Goal: Task Accomplishment & Management: Complete application form

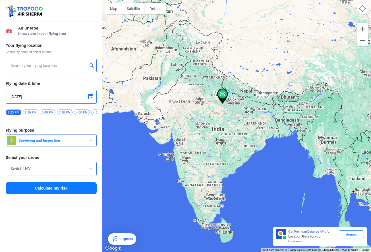
type input "[STREET_ADDRESS][PERSON_NAME]"
click at [223, 96] on img at bounding box center [222, 96] width 11 height 15
click at [361, 30] on button "Zoom in" at bounding box center [361, 28] width 11 height 11
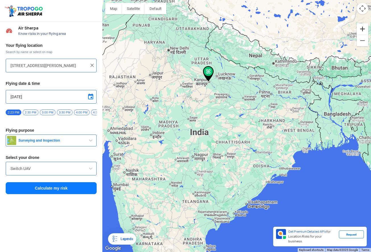
click at [361, 30] on button "Zoom in" at bounding box center [361, 28] width 11 height 11
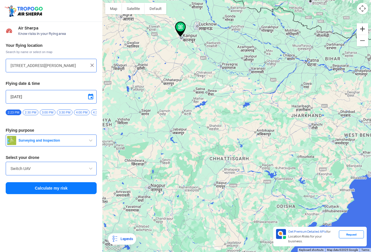
click at [361, 30] on button "Zoom in" at bounding box center [361, 28] width 11 height 11
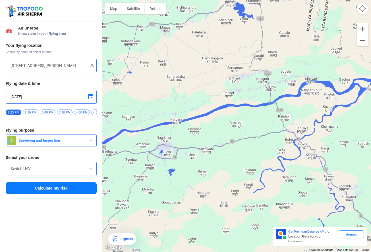
drag, startPoint x: 156, startPoint y: 37, endPoint x: 226, endPoint y: 120, distance: 108.3
click at [226, 120] on div at bounding box center [236, 126] width 268 height 252
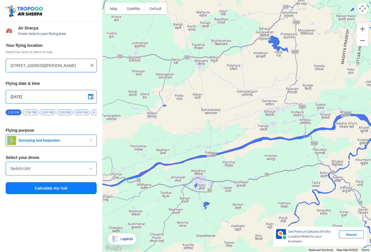
drag, startPoint x: 204, startPoint y: 82, endPoint x: 240, endPoint y: 116, distance: 49.8
click at [240, 116] on div at bounding box center [236, 126] width 268 height 252
click at [92, 66] on img at bounding box center [92, 65] width 6 height 6
click at [77, 65] on input "text" at bounding box center [49, 65] width 77 height 7
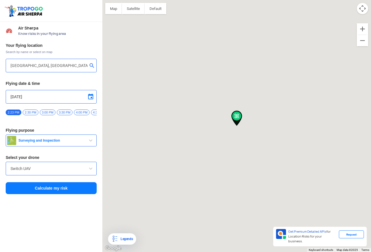
type input "[STREET_ADDRESS][PERSON_NAME]"
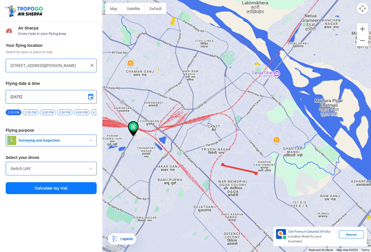
drag, startPoint x: 187, startPoint y: 205, endPoint x: 318, endPoint y: 27, distance: 221.3
click at [318, 27] on div at bounding box center [236, 126] width 268 height 252
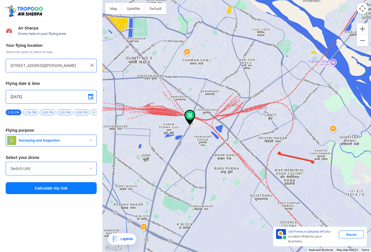
drag, startPoint x: 165, startPoint y: 101, endPoint x: 222, endPoint y: 90, distance: 58.2
click at [222, 90] on div at bounding box center [236, 126] width 268 height 252
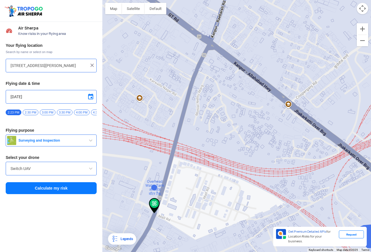
drag, startPoint x: 157, startPoint y: 178, endPoint x: 350, endPoint y: 21, distance: 248.9
click at [350, 21] on div at bounding box center [236, 126] width 268 height 252
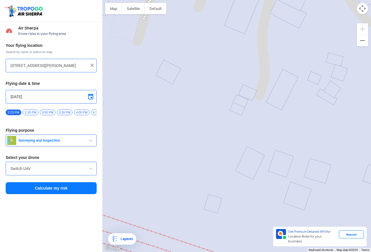
drag, startPoint x: 214, startPoint y: 119, endPoint x: 300, endPoint y: -5, distance: 151.8
click at [300, 0] on html "Location Risk Score Air Sherpa Know risks in your flying area Your flying locat…" at bounding box center [185, 126] width 371 height 252
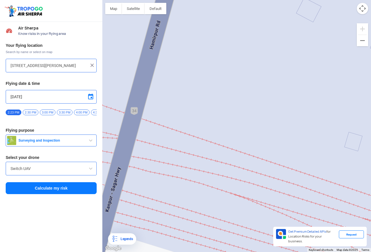
drag, startPoint x: 185, startPoint y: 133, endPoint x: 325, endPoint y: 71, distance: 153.7
click at [325, 71] on div at bounding box center [236, 126] width 268 height 252
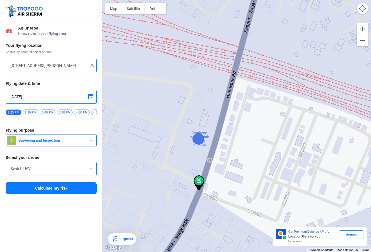
drag, startPoint x: 261, startPoint y: 152, endPoint x: 222, endPoint y: 116, distance: 53.5
click at [222, 116] on div at bounding box center [236, 126] width 268 height 252
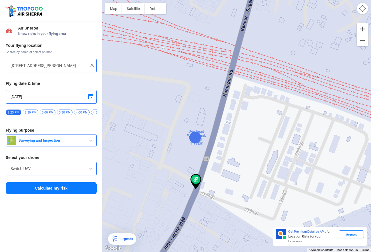
click at [89, 170] on span at bounding box center [90, 168] width 7 height 7
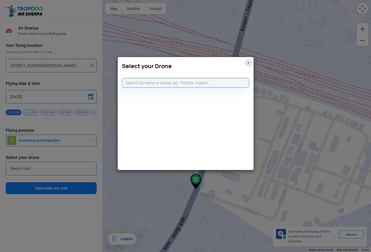
click at [247, 61] on img at bounding box center [248, 63] width 6 height 6
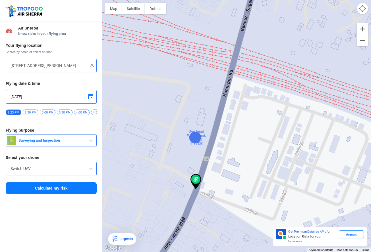
click at [89, 142] on span "button" at bounding box center [90, 140] width 7 height 7
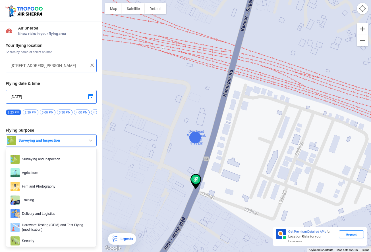
click at [89, 142] on span "button" at bounding box center [90, 140] width 7 height 7
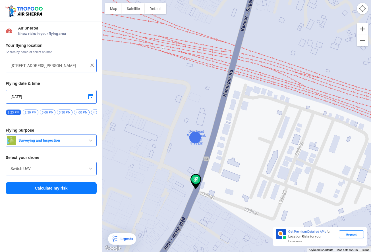
click at [34, 27] on span "Air Sherpa" at bounding box center [57, 28] width 78 height 5
click at [349, 239] on div "Request" at bounding box center [351, 235] width 25 height 8
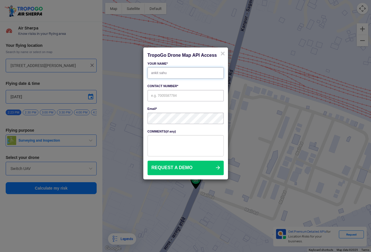
type input "ankit sahu"
click at [174, 97] on input "text" at bounding box center [185, 95] width 76 height 11
type input "9839359112"
click at [176, 170] on button "REQUEST A DEMO" at bounding box center [185, 168] width 76 height 14
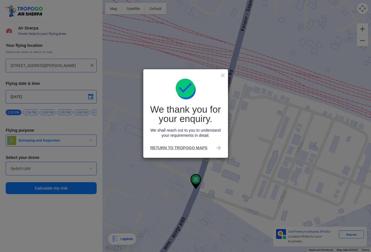
click at [196, 149] on link "RETURN TO TROPOGO MAPS" at bounding box center [185, 147] width 76 height 11
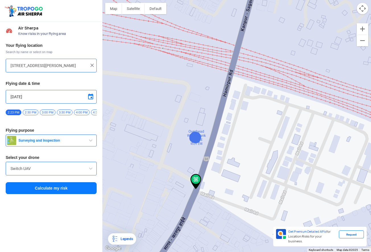
click at [51, 112] on span "3:00 PM" at bounding box center [48, 113] width 16 height 6
click at [363, 10] on button "Map camera controls" at bounding box center [361, 8] width 11 height 11
click at [350, 10] on button "Zoom out" at bounding box center [347, 8] width 11 height 11
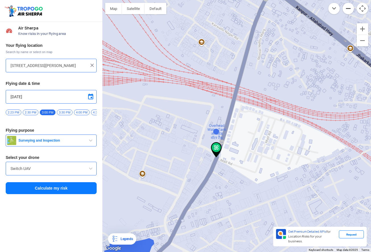
click at [350, 10] on button "Zoom out" at bounding box center [347, 8] width 11 height 11
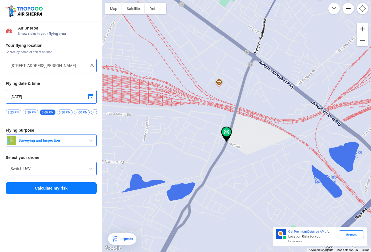
click at [350, 10] on button "Zoom out" at bounding box center [347, 8] width 11 height 11
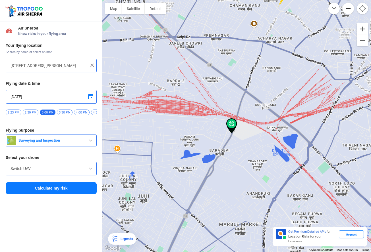
click at [350, 10] on button "Zoom out" at bounding box center [347, 8] width 11 height 11
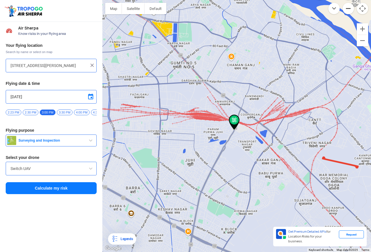
click at [350, 10] on button "Zoom out" at bounding box center [347, 8] width 11 height 11
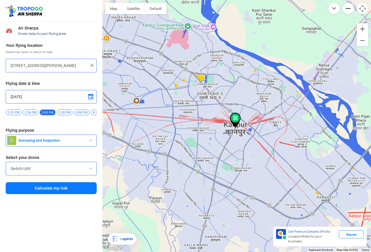
click at [350, 10] on button "Zoom out" at bounding box center [347, 8] width 11 height 11
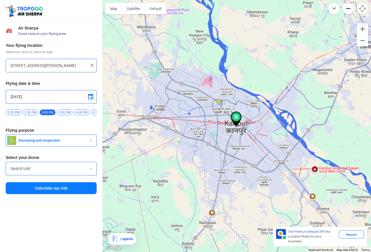
click at [348, 9] on button "Zoom out" at bounding box center [347, 8] width 11 height 11
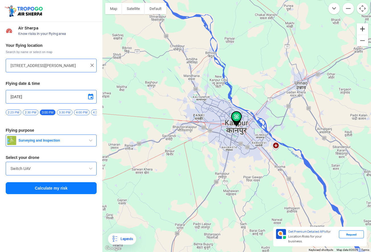
click at [363, 29] on button "Zoom in" at bounding box center [361, 28] width 11 height 11
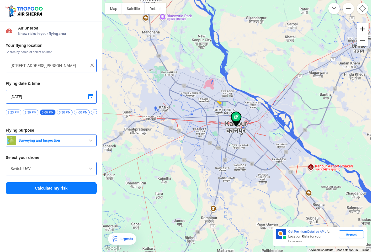
click at [363, 29] on button "Zoom in" at bounding box center [361, 28] width 11 height 11
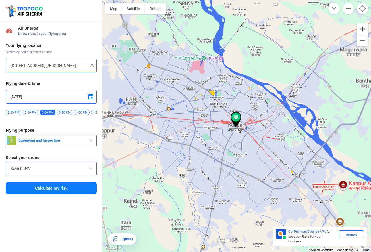
click at [363, 29] on button "Zoom in" at bounding box center [361, 28] width 11 height 11
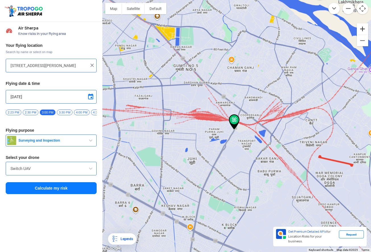
click at [363, 29] on button "Zoom in" at bounding box center [361, 28] width 11 height 11
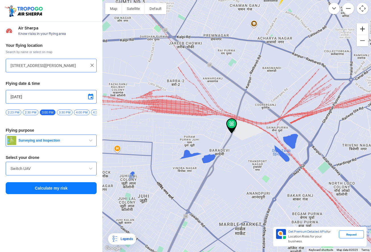
click at [363, 29] on button "Zoom in" at bounding box center [361, 28] width 11 height 11
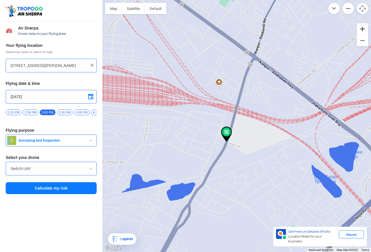
click at [363, 29] on button "Zoom in" at bounding box center [361, 28] width 11 height 11
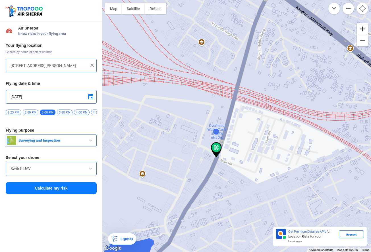
click at [363, 29] on button "Zoom in" at bounding box center [361, 28] width 11 height 11
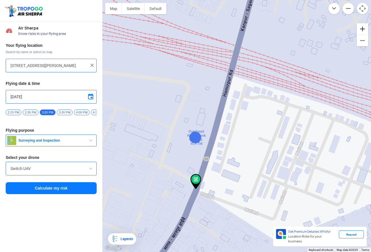
click at [363, 29] on button "Zoom in" at bounding box center [361, 28] width 11 height 11
